Goal: Task Accomplishment & Management: Manage account settings

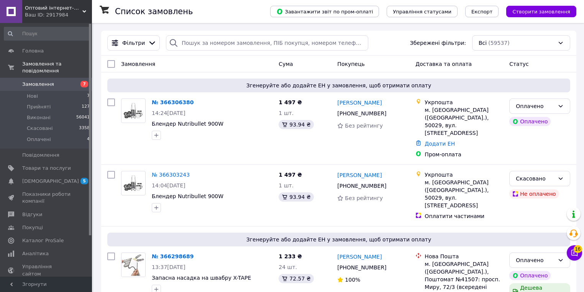
click at [253, 11] on div "Список замовлень" at bounding box center [185, 11] width 140 height 23
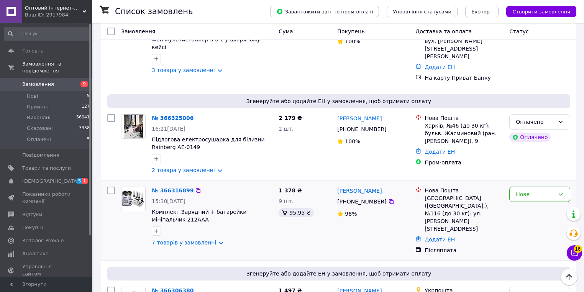
scroll to position [61, 0]
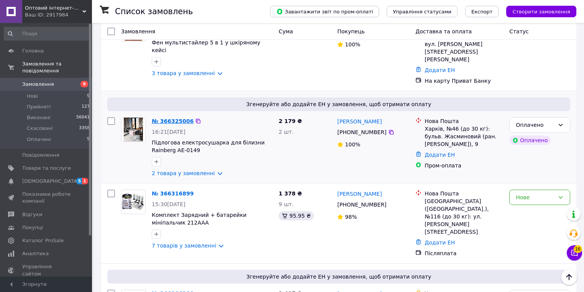
click at [184, 118] on link "№ 366325006" at bounding box center [173, 121] width 42 height 6
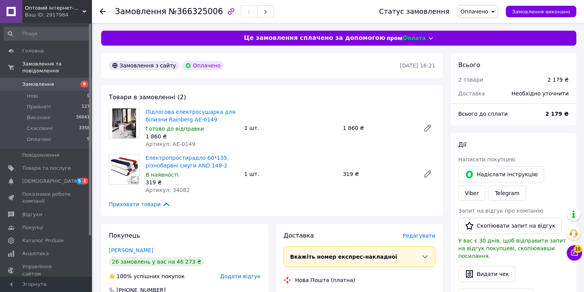
click at [101, 9] on icon at bounding box center [103, 11] width 6 height 6
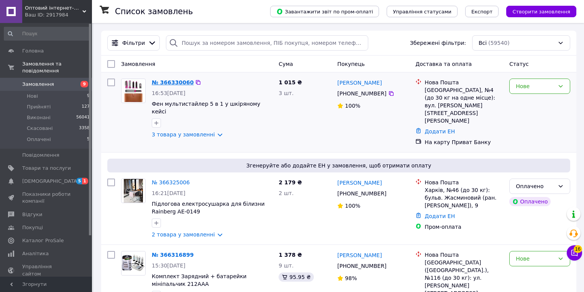
click at [174, 84] on link "№ 366330060" at bounding box center [173, 82] width 42 height 6
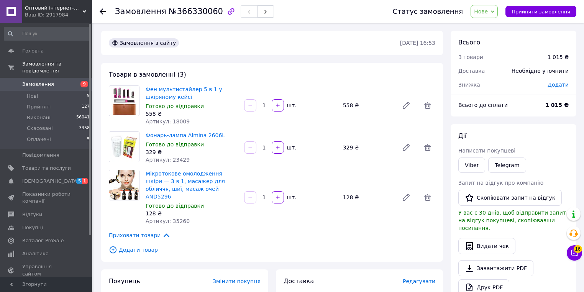
click at [105, 11] on icon at bounding box center [103, 11] width 6 height 6
